Goal: Information Seeking & Learning: Learn about a topic

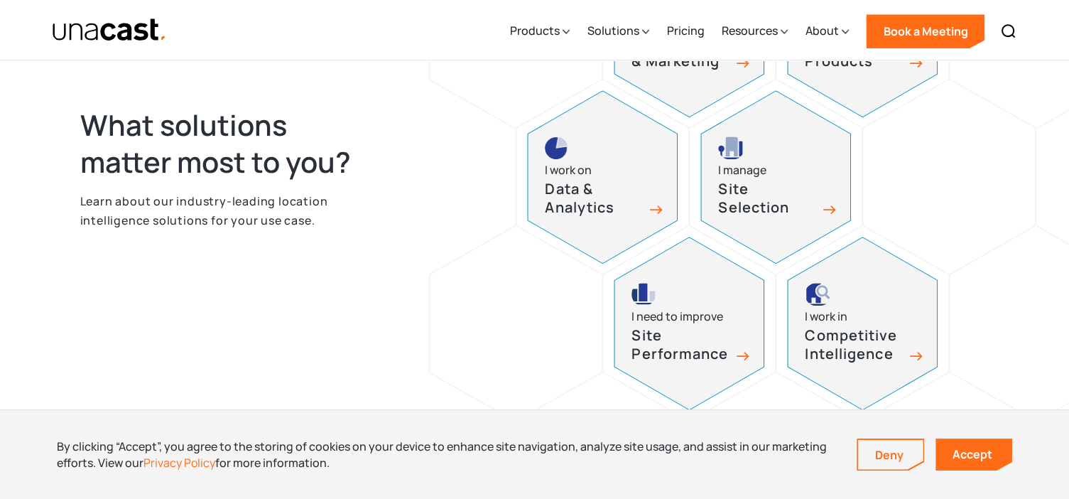
scroll to position [730, 0]
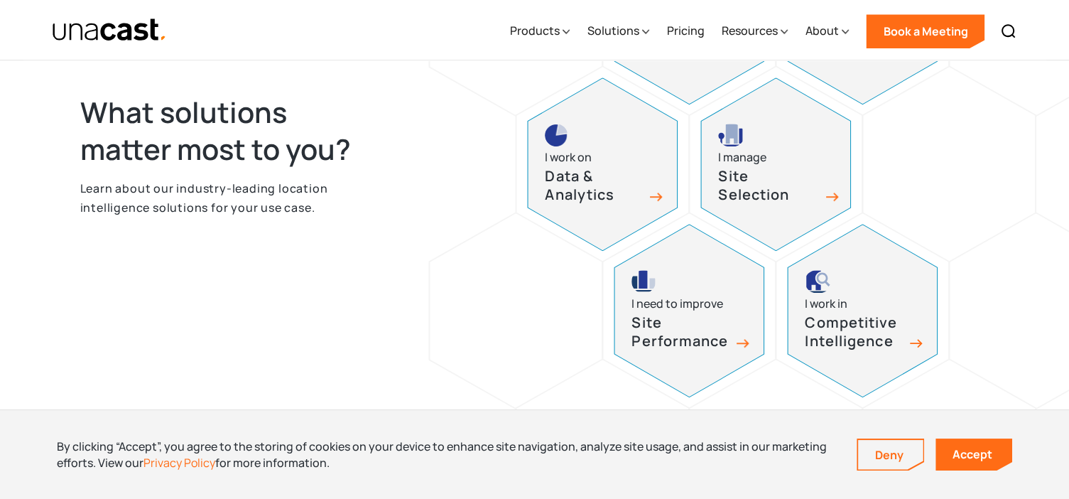
click at [786, 220] on div "I manage Site Selection" at bounding box center [775, 164] width 149 height 172
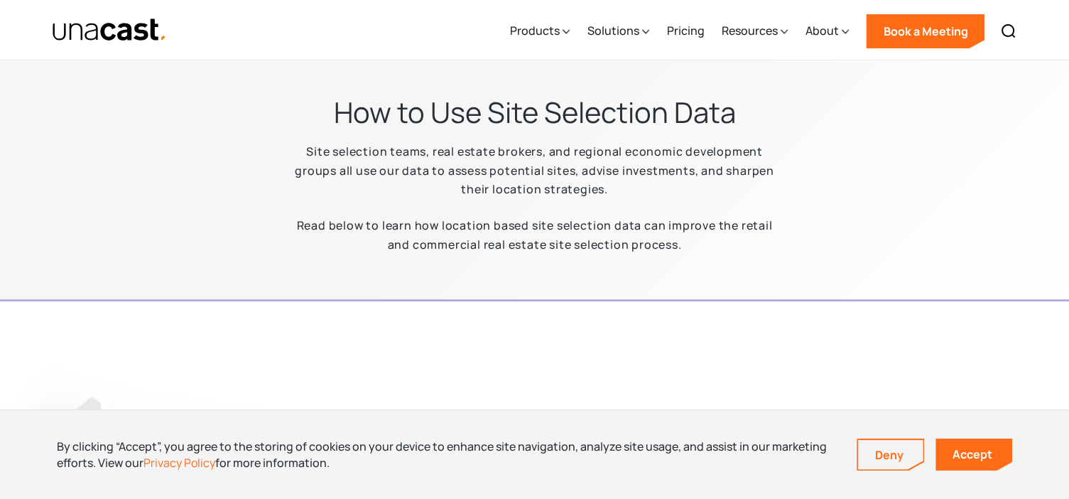
scroll to position [357, 0]
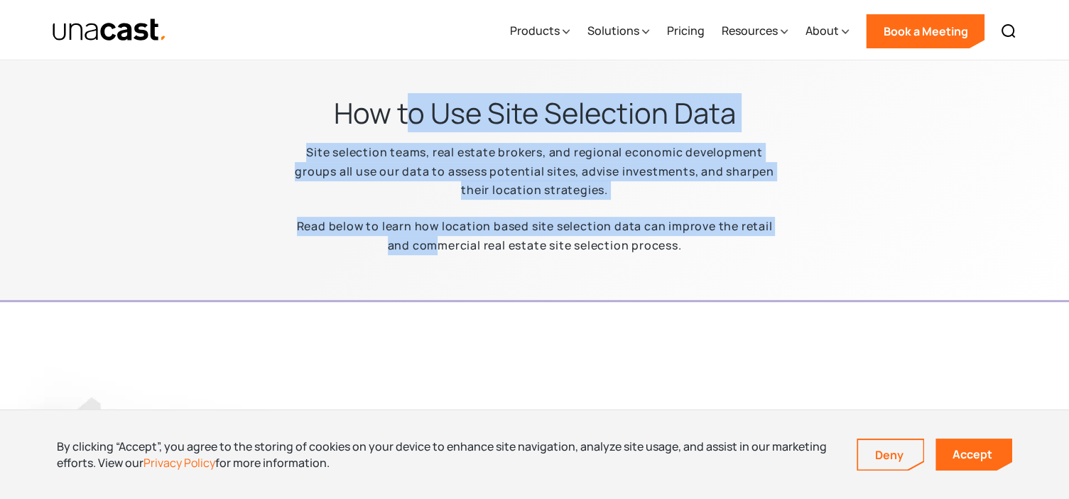
drag, startPoint x: 402, startPoint y: 129, endPoint x: 424, endPoint y: 246, distance: 118.6
click at [424, 246] on div "How to Use Site Selection Data Site selection teams, real estate brokers, and r…" at bounding box center [535, 184] width 711 height 178
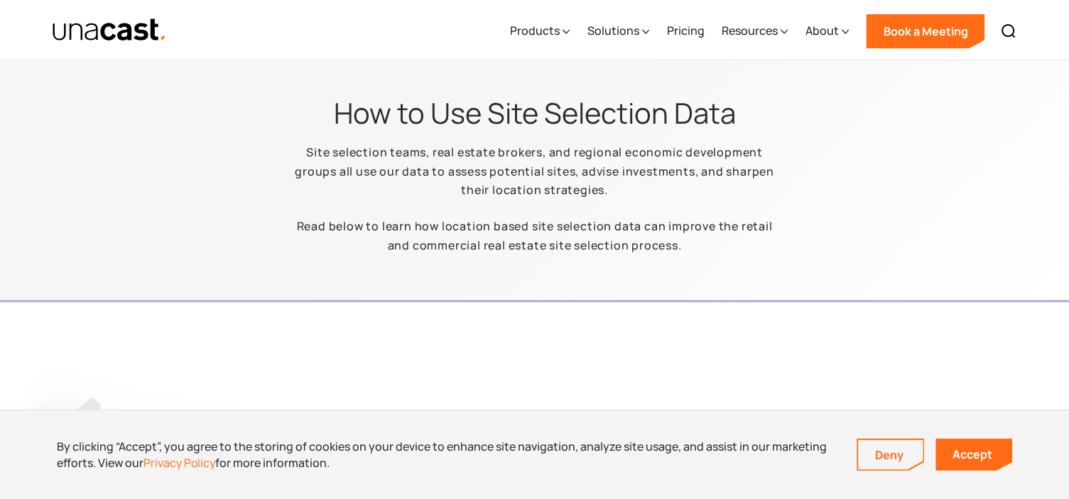
drag, startPoint x: 424, startPoint y: 246, endPoint x: 475, endPoint y: 247, distance: 50.5
click at [475, 247] on p "Read below to learn how location based site selection data can improve the reta…" at bounding box center [535, 236] width 500 height 38
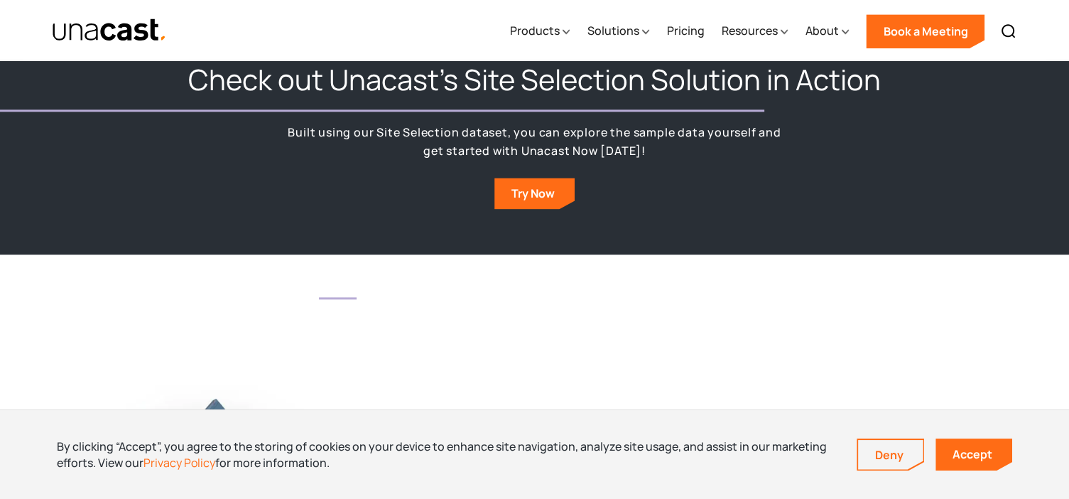
scroll to position [1733, 0]
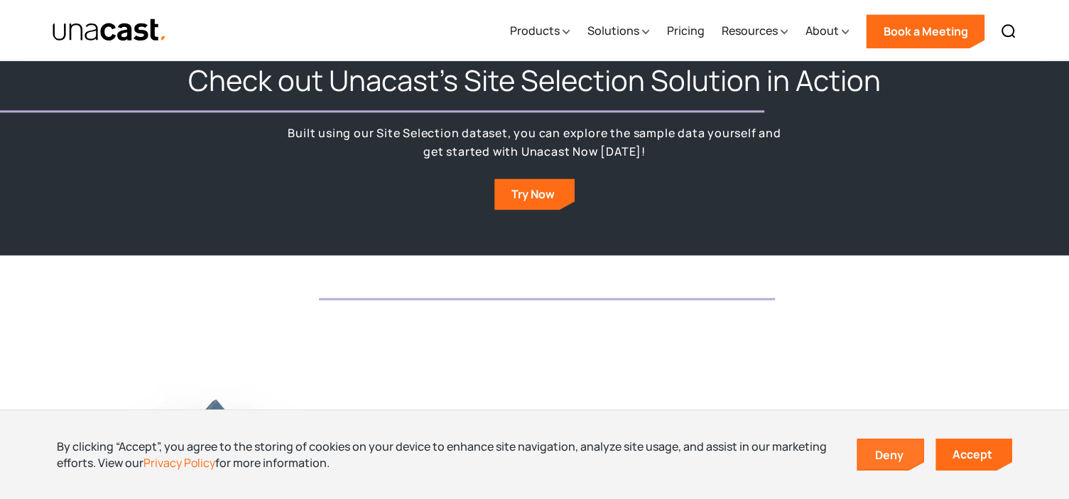
click at [875, 454] on link "Deny" at bounding box center [890, 455] width 65 height 30
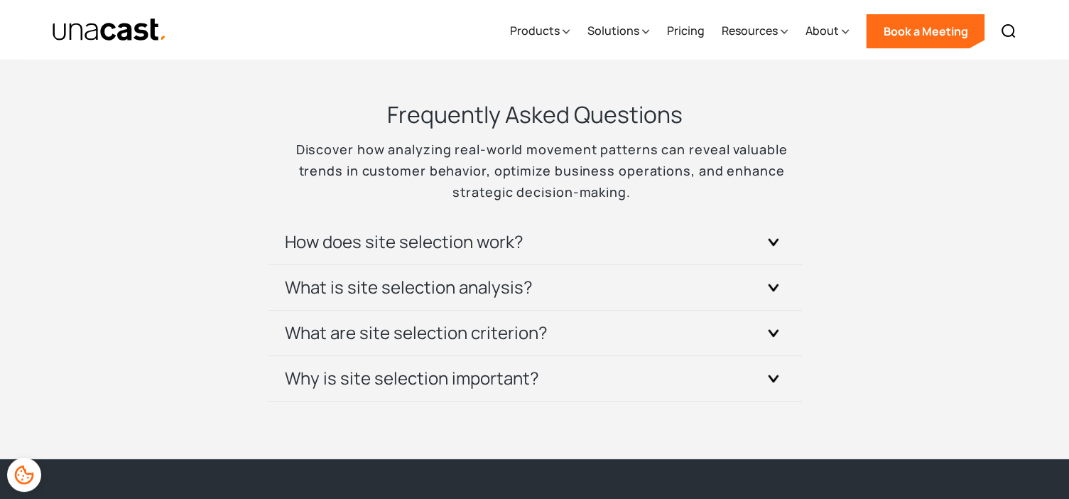
scroll to position [5624, 0]
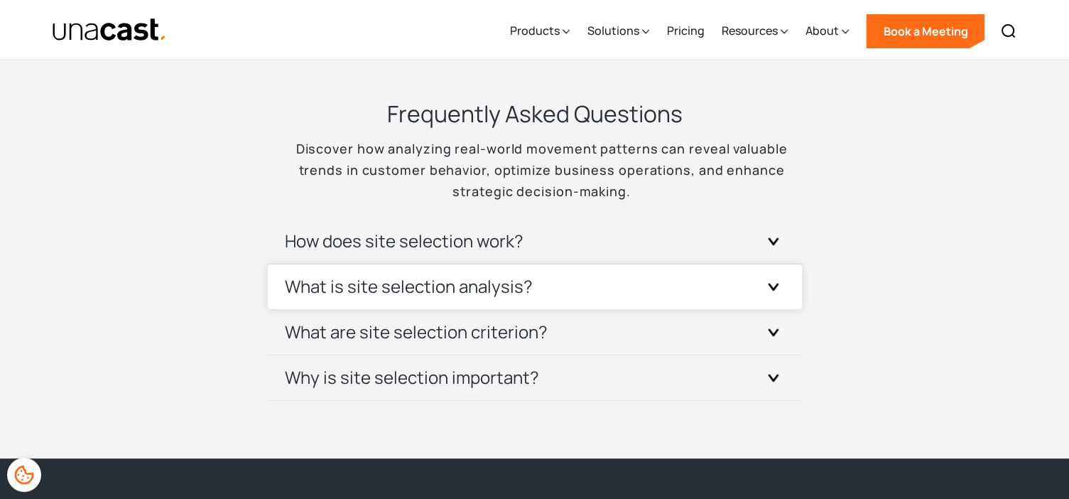
click at [677, 280] on div "What is site selection analysis?" at bounding box center [535, 286] width 500 height 45
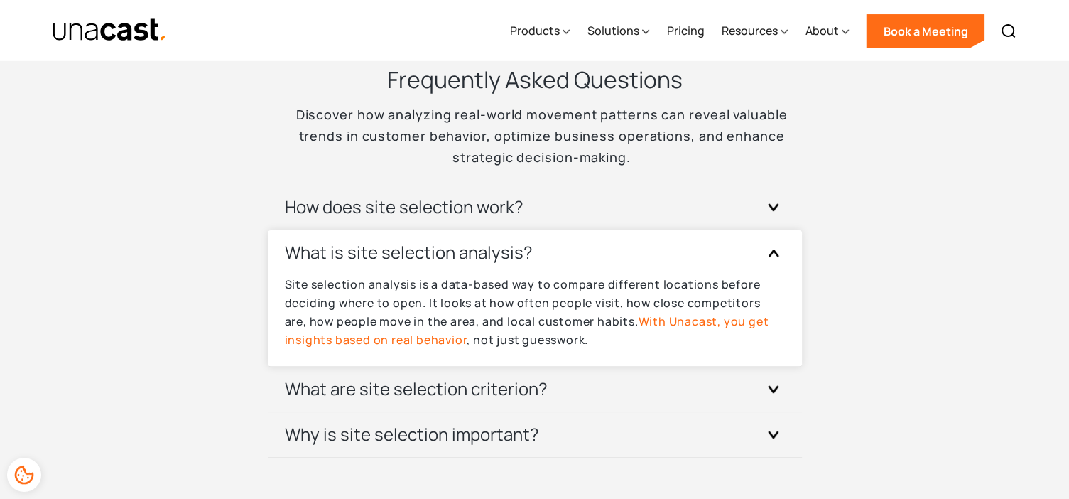
scroll to position [5659, 0]
click at [683, 319] on link "With Unacast, you get insights based on real behavior" at bounding box center [527, 330] width 485 height 34
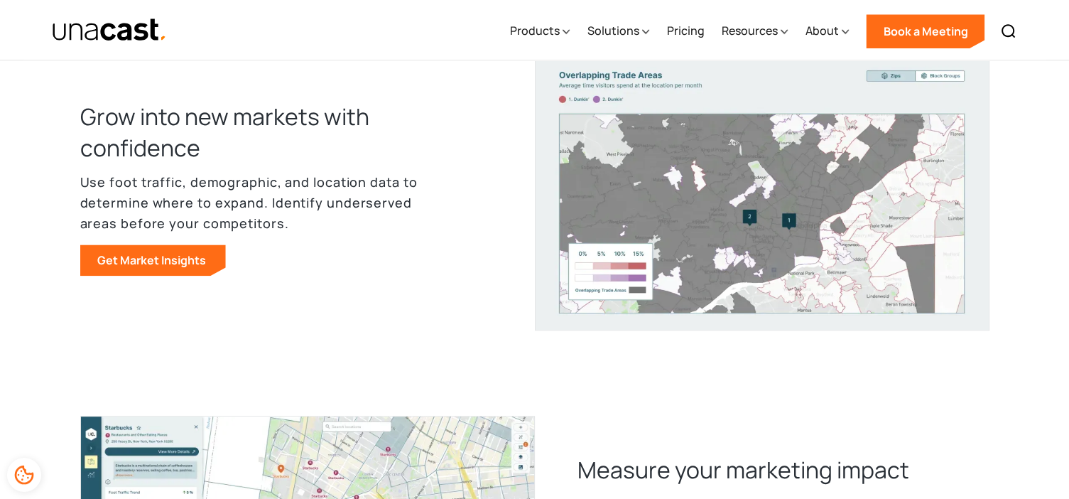
scroll to position [686, 0]
